Goal: Information Seeking & Learning: Learn about a topic

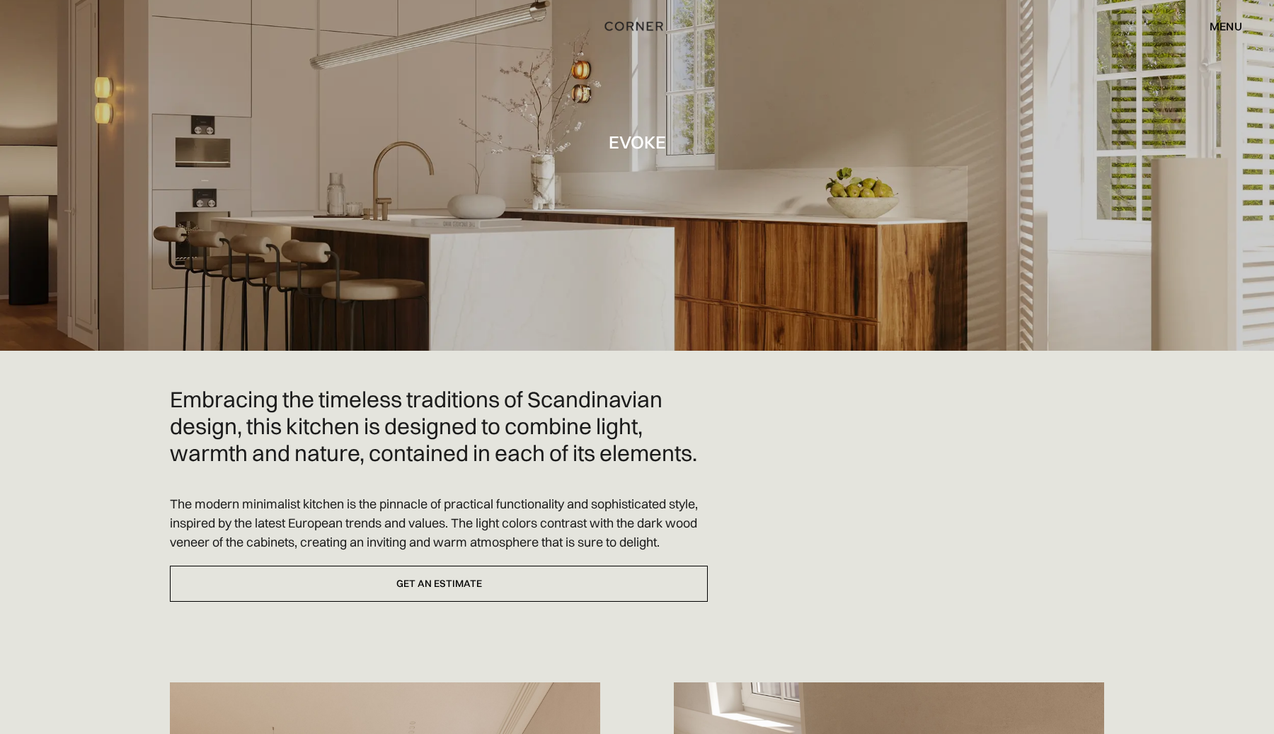
scroll to position [75, 0]
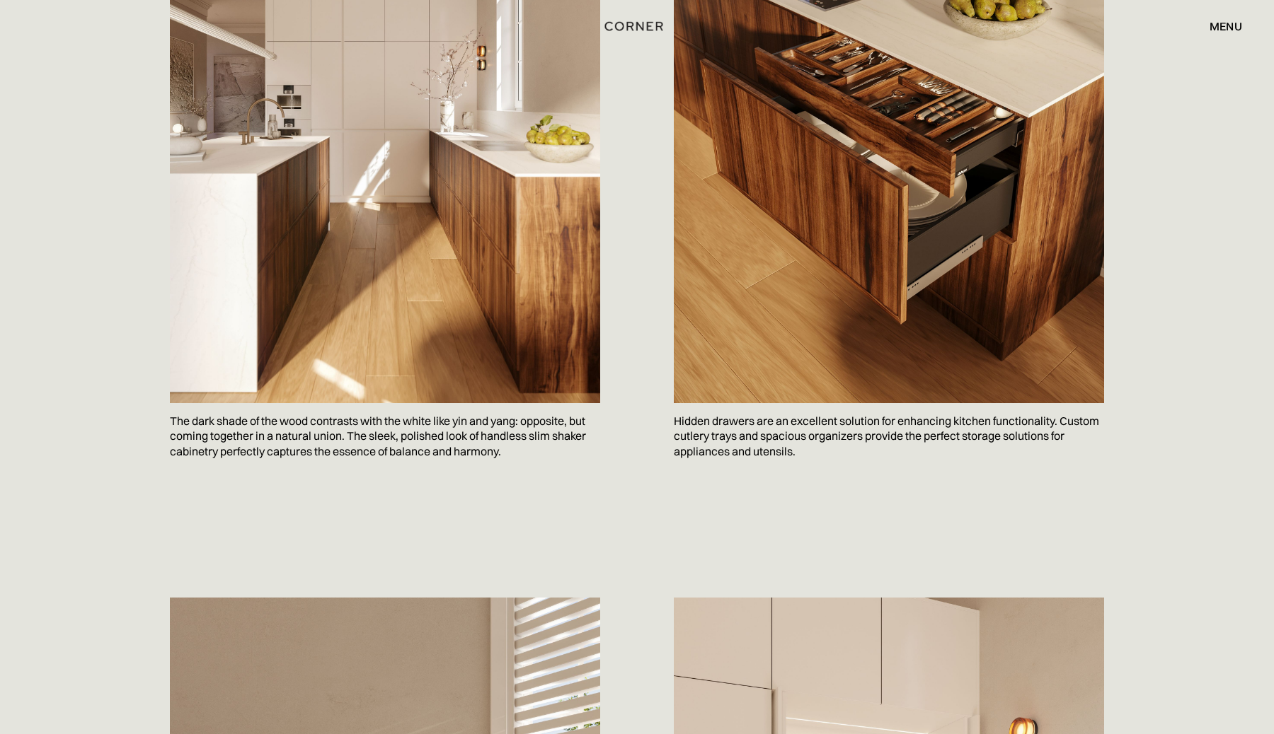
scroll to position [931, 0]
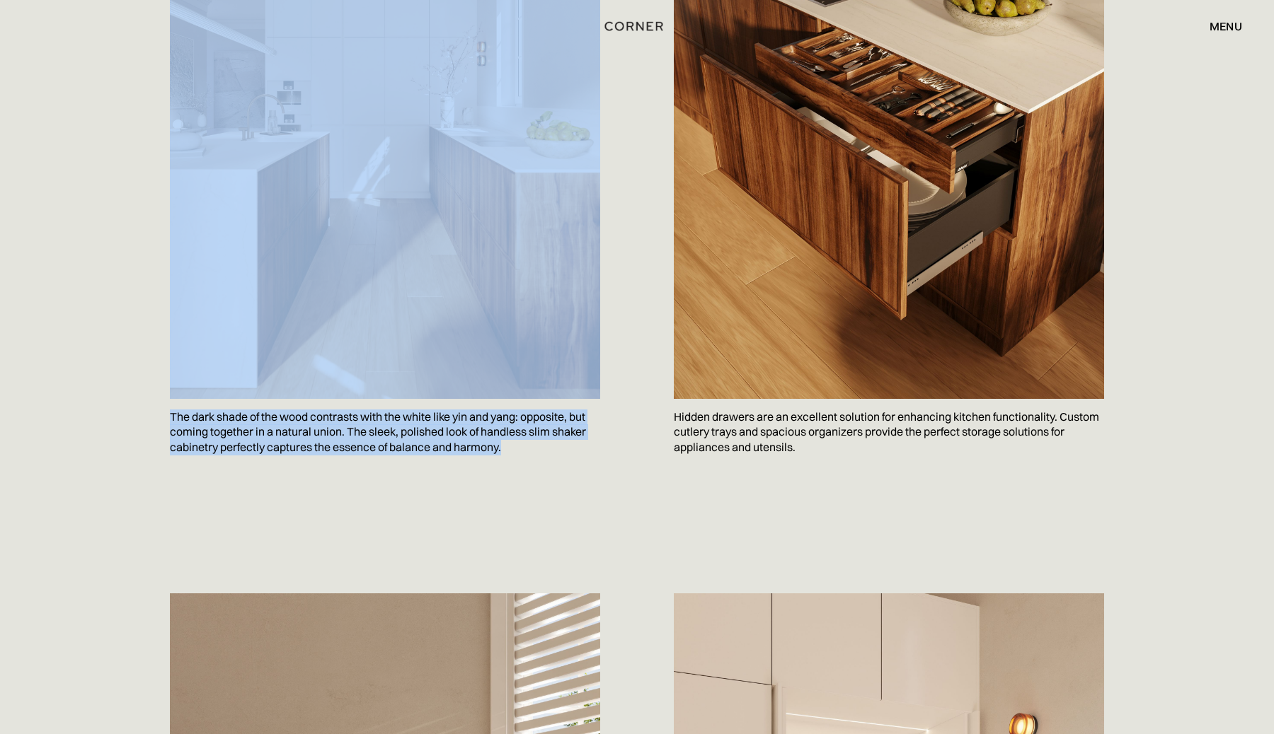
click at [519, 488] on div "Embracing the timeless traditions of Scandinavian design, this kitchen is desig…" at bounding box center [637, 25] width 976 height 1065
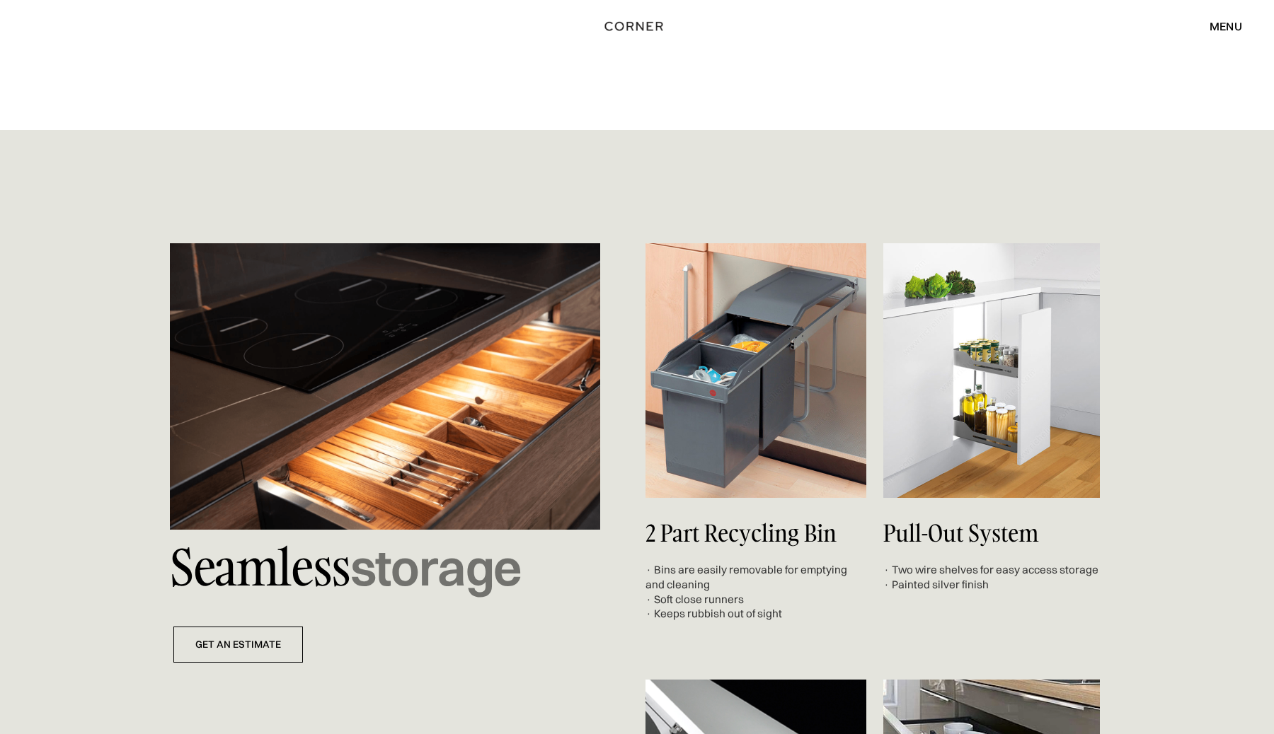
scroll to position [3659, 0]
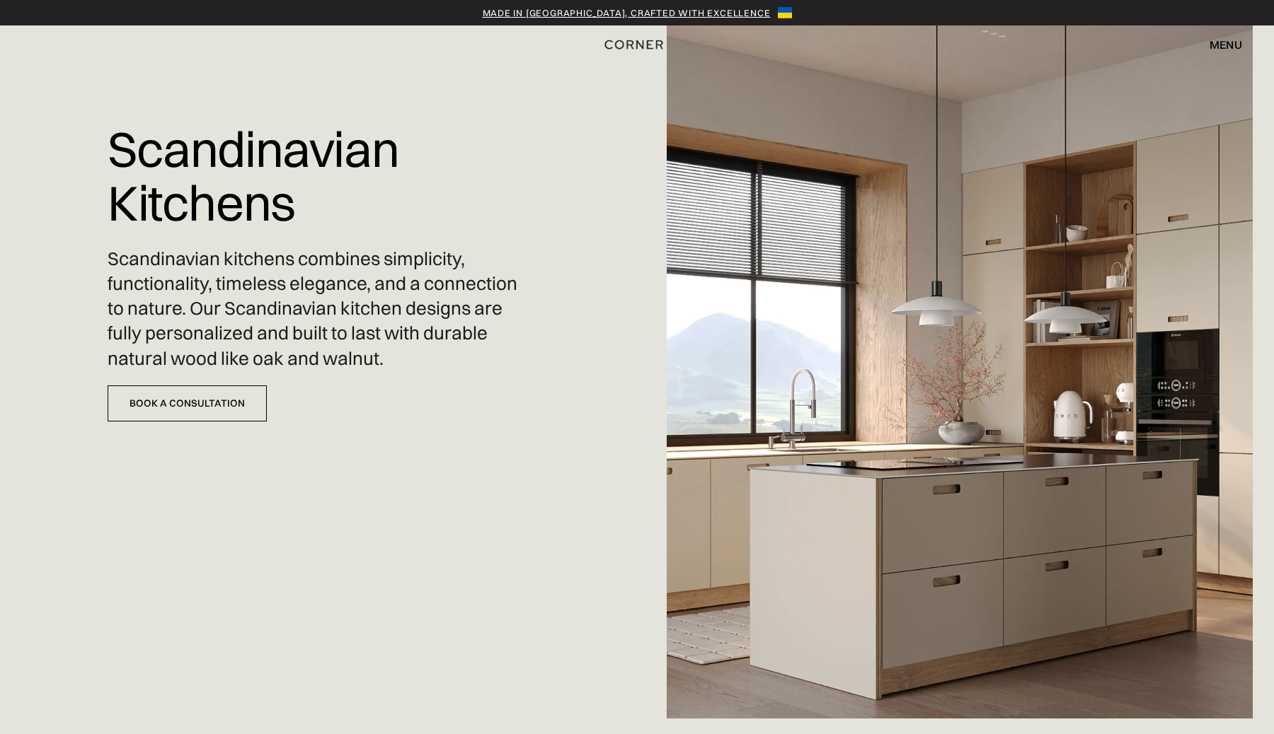
scroll to position [18, 0]
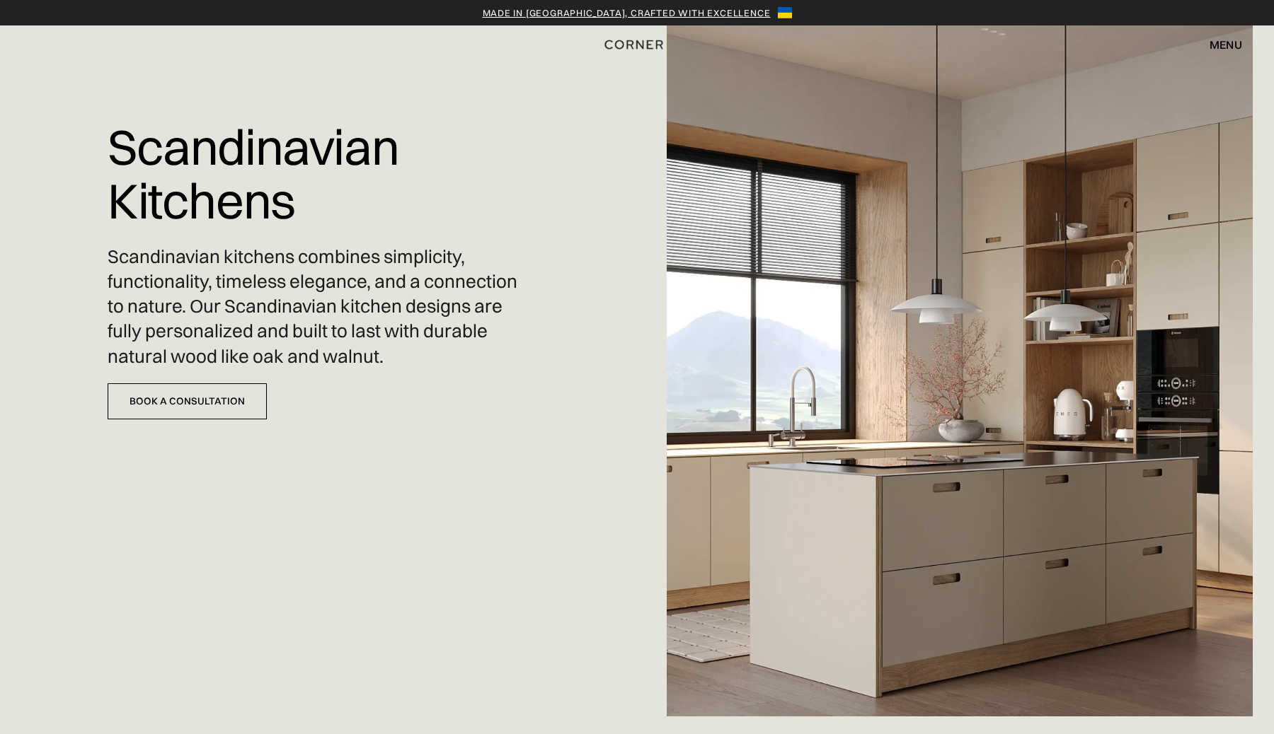
click at [915, 386] on img at bounding box center [960, 349] width 586 height 734
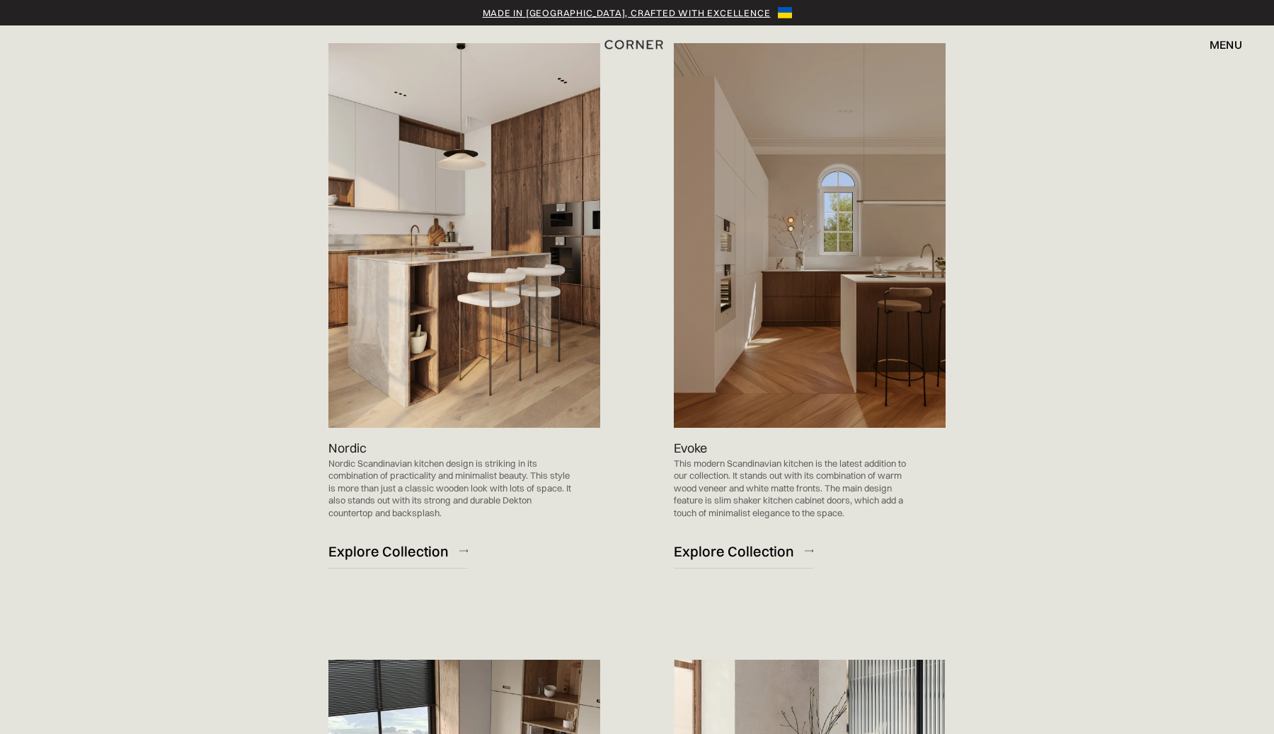
scroll to position [921, 0]
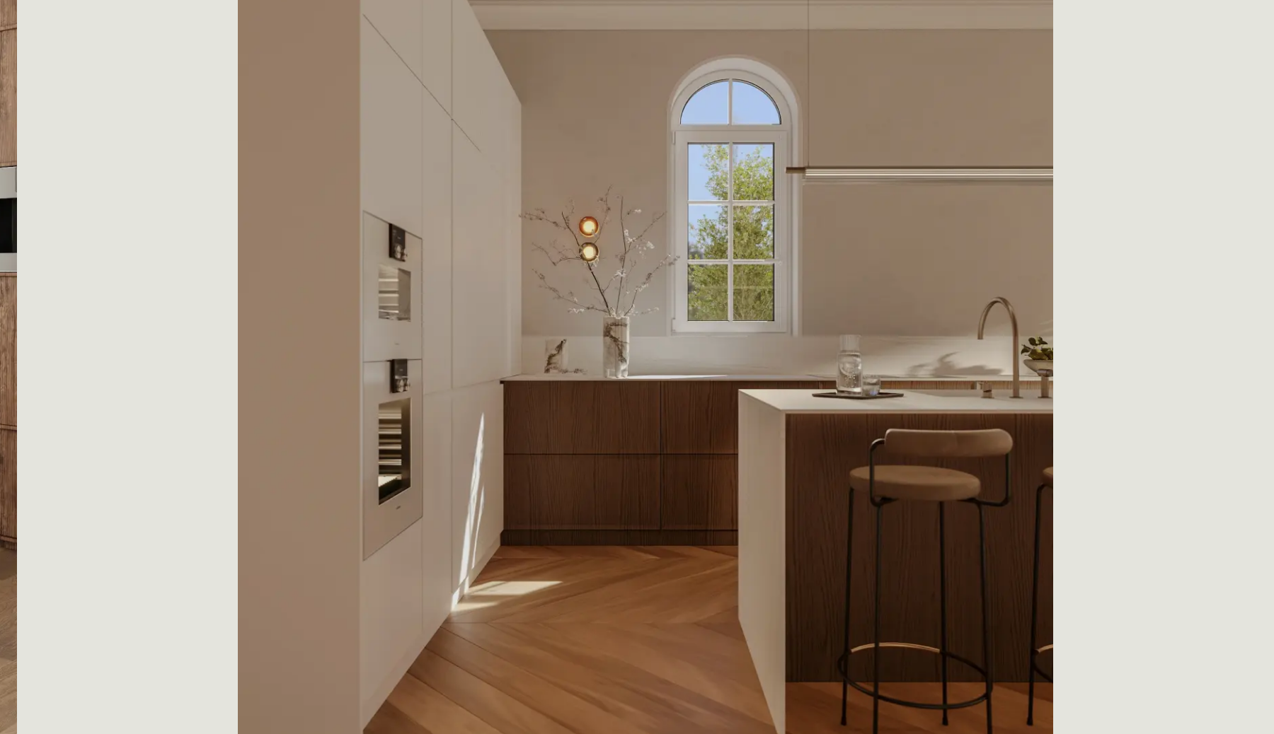
click at [804, 273] on img at bounding box center [810, 208] width 272 height 385
click at [775, 214] on img at bounding box center [810, 208] width 272 height 385
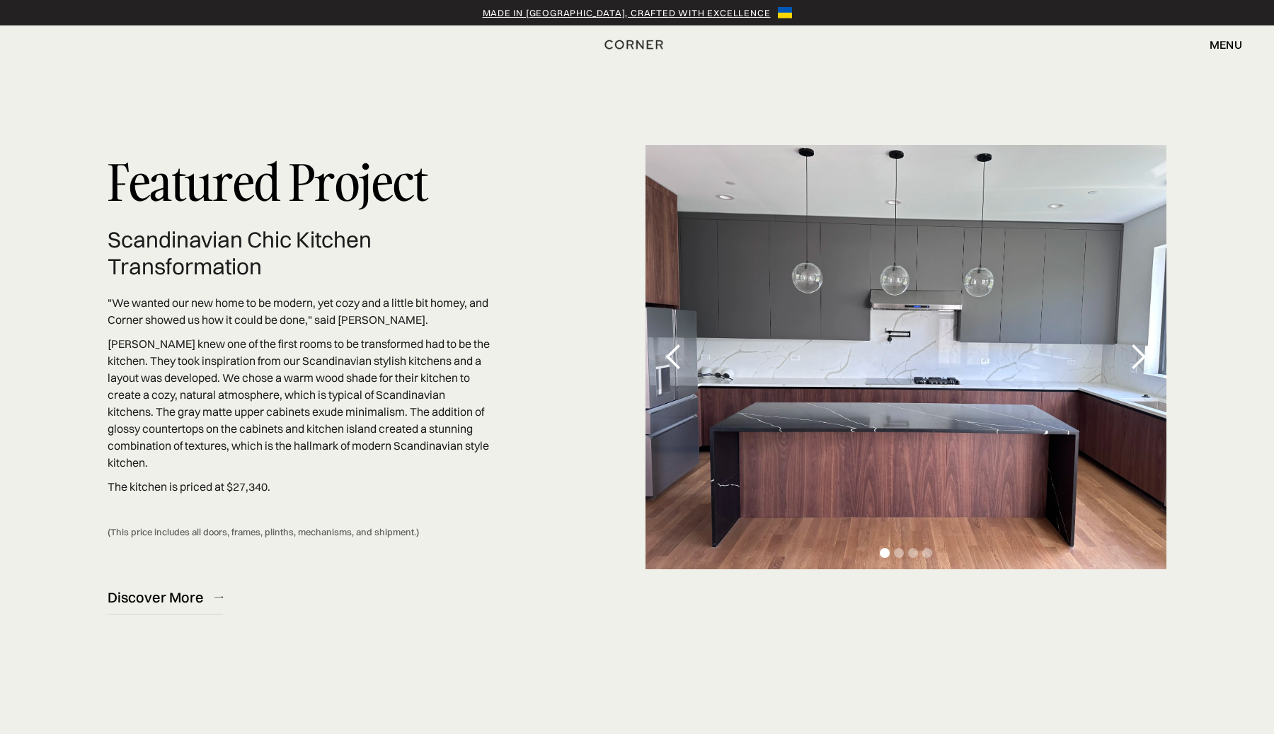
scroll to position [3957, 0]
